Goal: Use online tool/utility: Utilize a website feature to perform a specific function

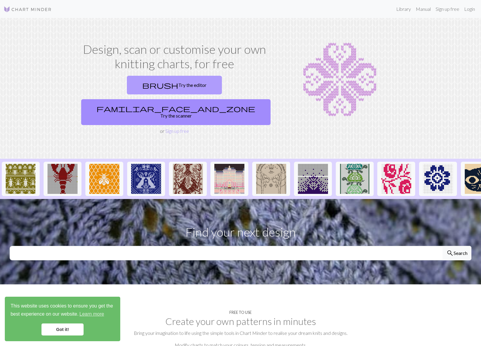
click at [205, 83] on link "brush Try the editor" at bounding box center [174, 85] width 95 height 19
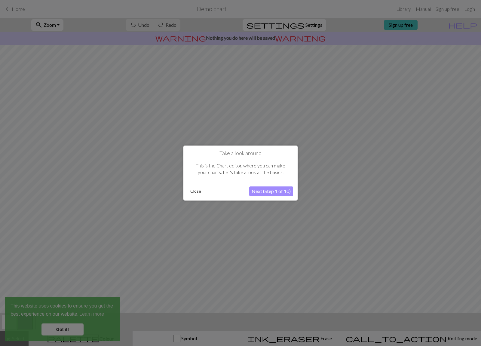
click at [266, 193] on button "Next (Step 1 of 10)" at bounding box center [271, 191] width 44 height 10
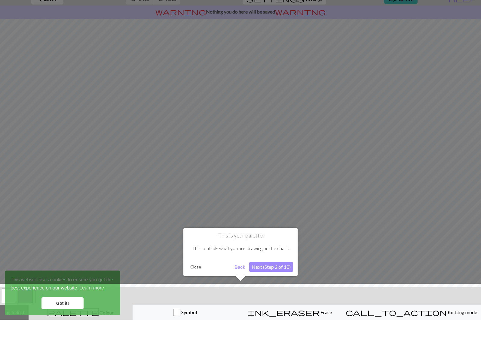
click at [280, 288] on button "Next (Step 2 of 10)" at bounding box center [271, 293] width 44 height 10
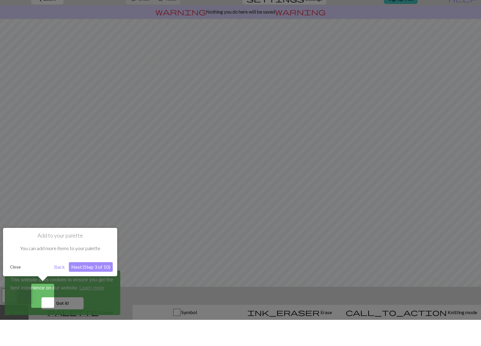
click at [86, 288] on button "Next (Step 3 of 10)" at bounding box center [91, 293] width 44 height 10
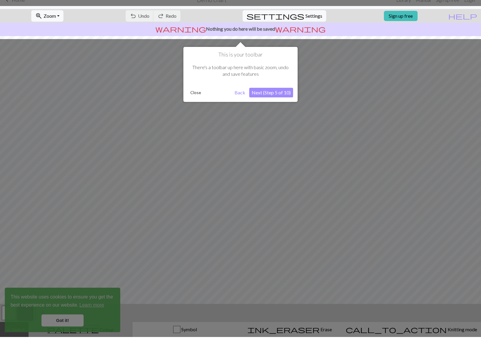
click at [276, 100] on div "This is your toolbar There's a toolbar up here with basic zoom, undo and save f…" at bounding box center [240, 83] width 114 height 55
click at [276, 97] on button "Next (Step 5 of 10)" at bounding box center [271, 102] width 44 height 10
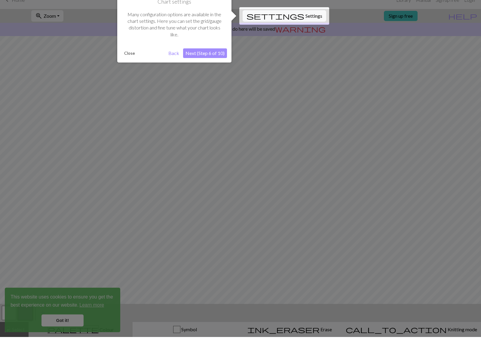
click at [215, 57] on button "Next (Step 6 of 10)" at bounding box center [205, 62] width 44 height 10
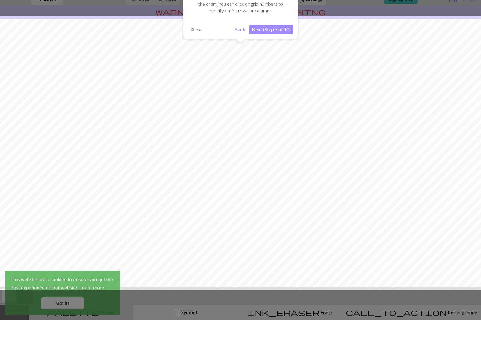
click at [279, 51] on button "Next (Step 7 of 10)" at bounding box center [271, 56] width 44 height 10
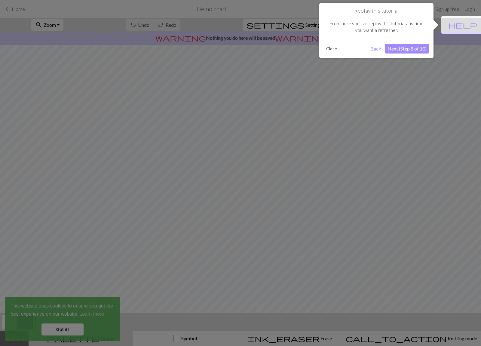
click at [392, 52] on button "Next (Step 8 of 10)" at bounding box center [407, 49] width 44 height 10
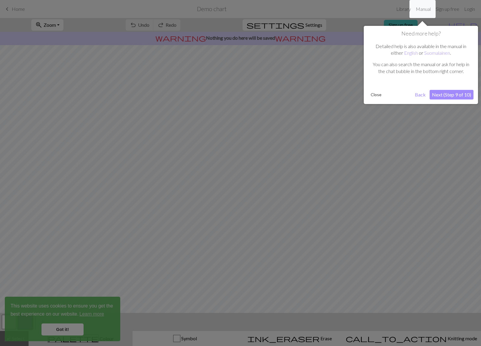
click at [440, 95] on button "Next (Step 9 of 10)" at bounding box center [452, 95] width 44 height 10
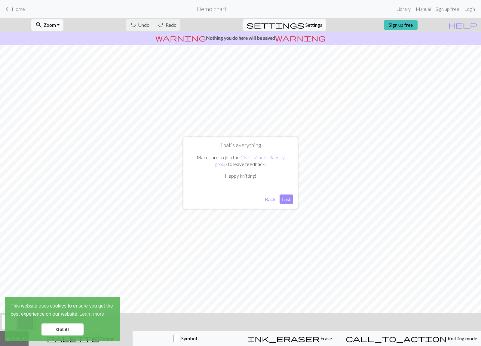
click at [290, 199] on button "Last" at bounding box center [287, 200] width 14 height 10
click at [52, 25] on span "Zoom" at bounding box center [50, 25] width 12 height 6
click at [44, 41] on button "Fit all" at bounding box center [56, 38] width 48 height 10
click at [282, 27] on span "settings" at bounding box center [276, 25] width 58 height 8
select select "aran"
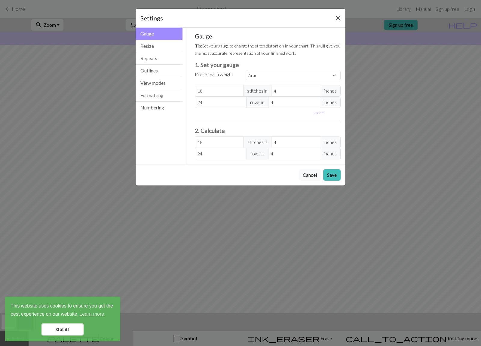
click at [338, 17] on button "Close" at bounding box center [339, 18] width 10 height 10
